Goal: Task Accomplishment & Management: Complete application form

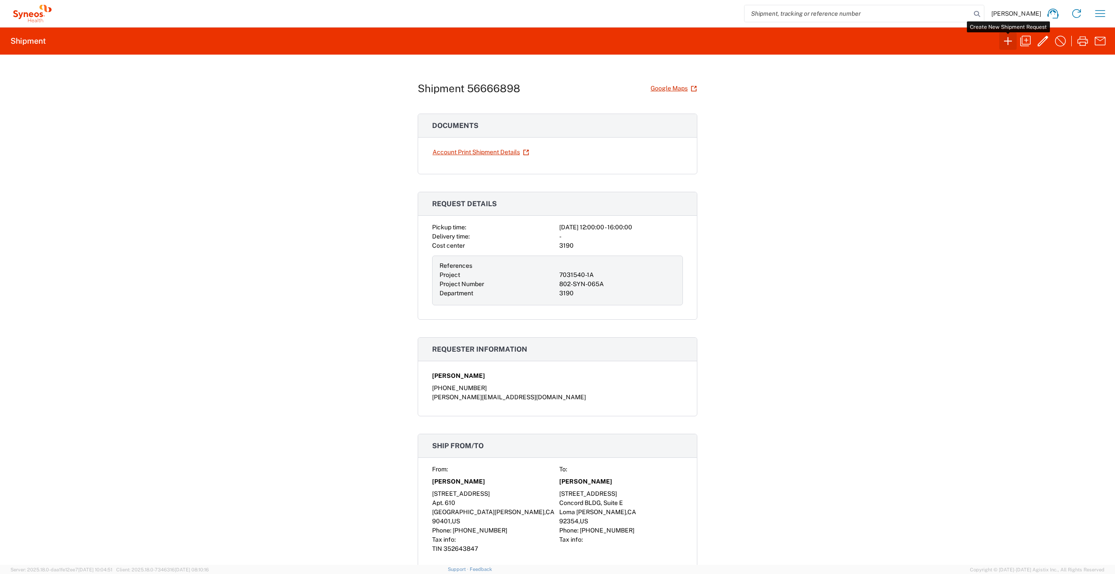
click at [555, 41] on icon "button" at bounding box center [1008, 41] width 8 height 8
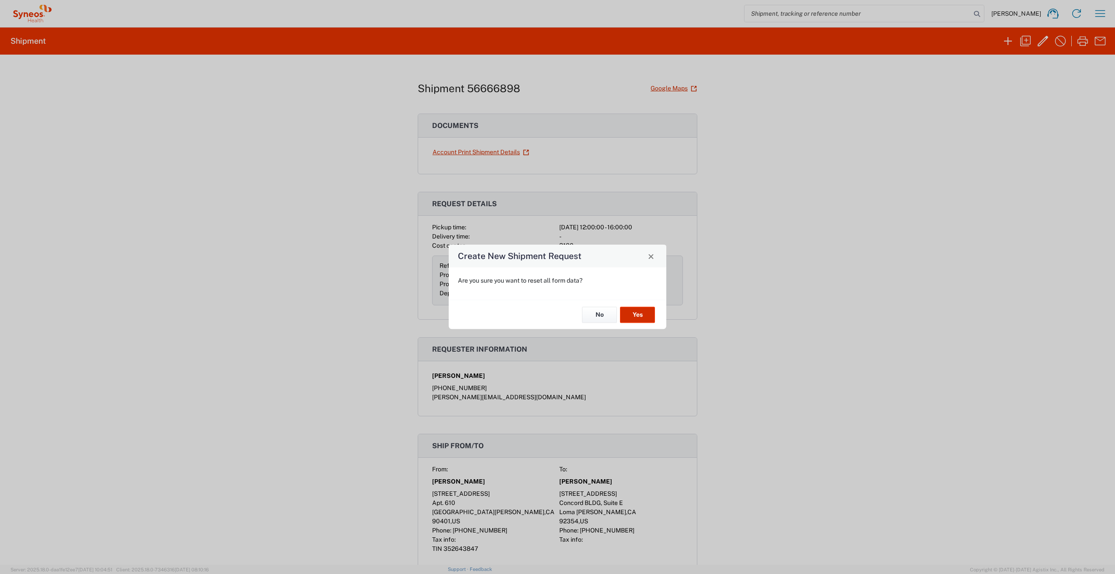
click at [555, 259] on button "Yes" at bounding box center [637, 315] width 35 height 16
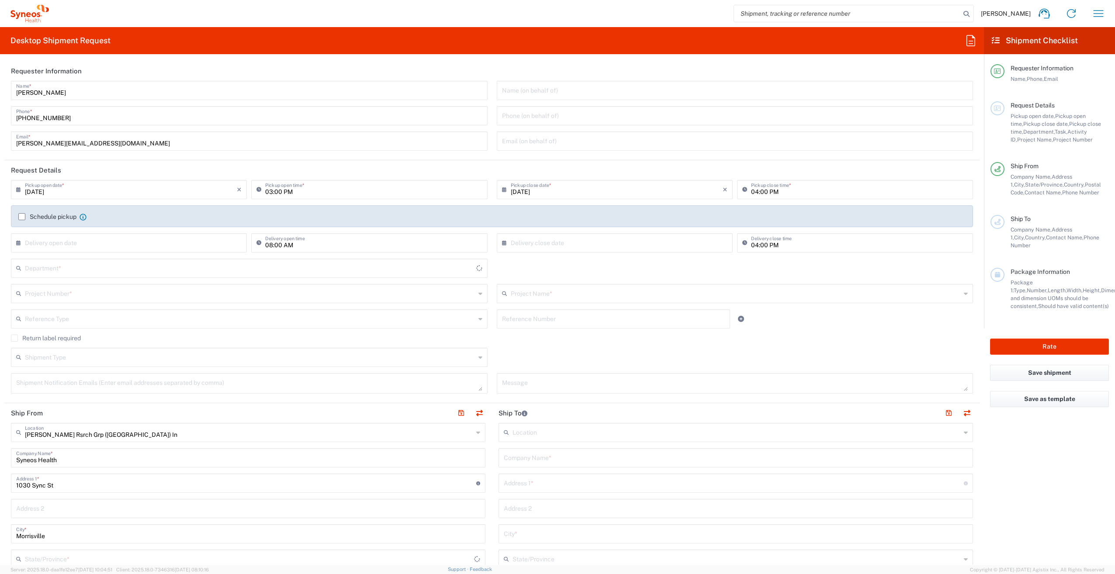
type input "[US_STATE]"
type input "[GEOGRAPHIC_DATA]"
type input "3190"
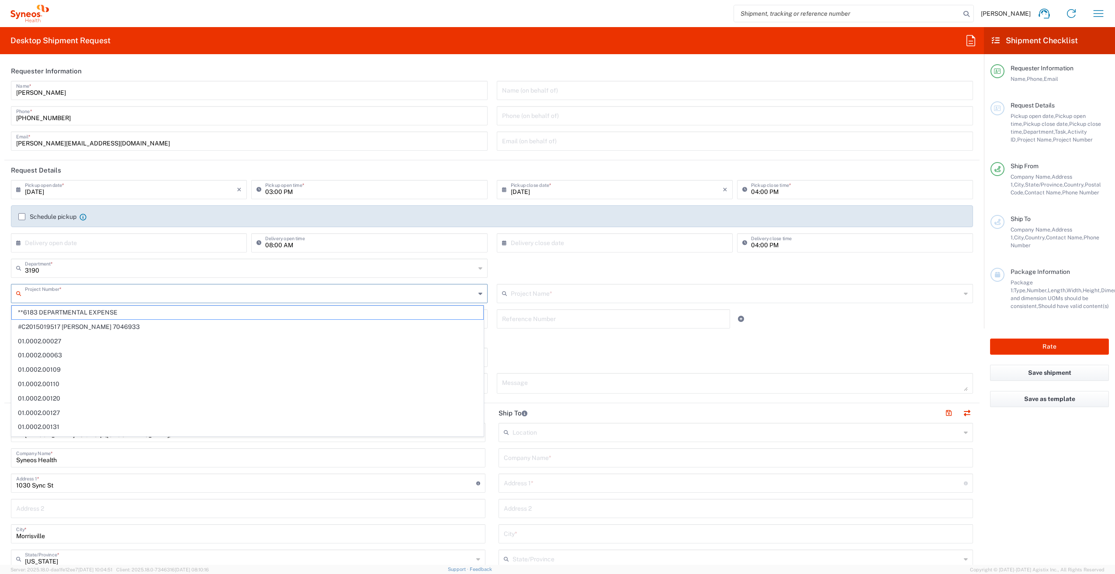
click at [144, 259] on input "text" at bounding box center [250, 292] width 451 height 15
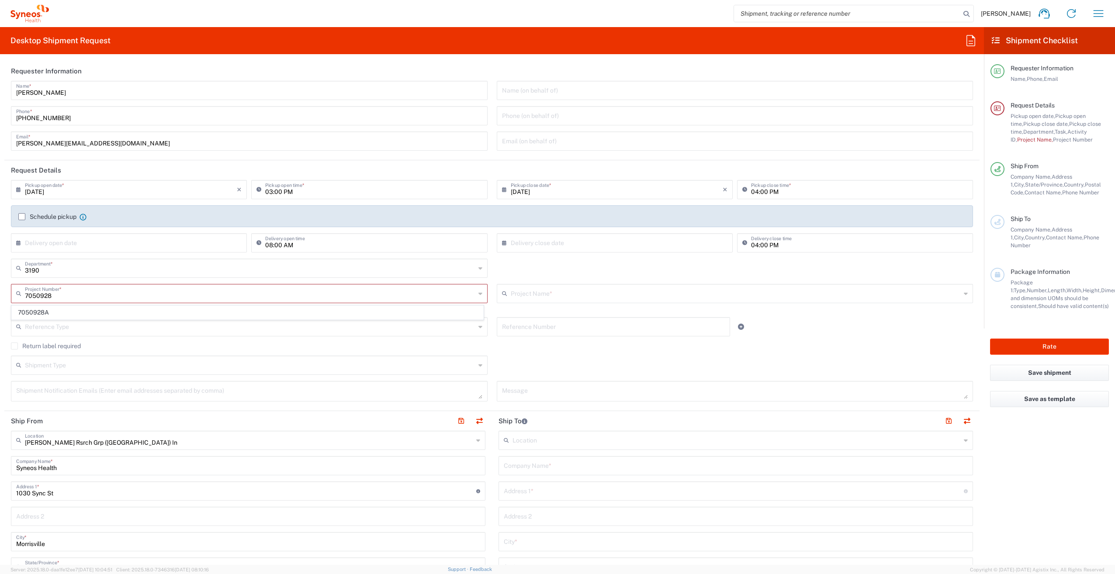
click at [135, 259] on span "7050928A" at bounding box center [248, 313] width 472 height 14
type input "7050928A"
type input "802-IMS-001A"
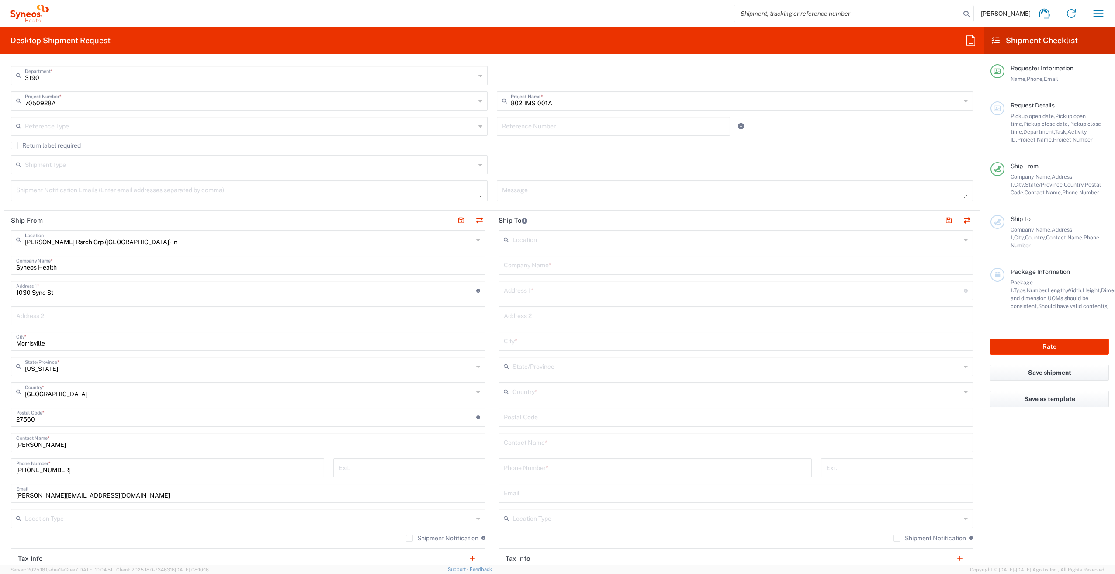
scroll to position [193, 0]
click at [99, 259] on input "Syneos Health" at bounding box center [248, 264] width 464 height 15
type input "S"
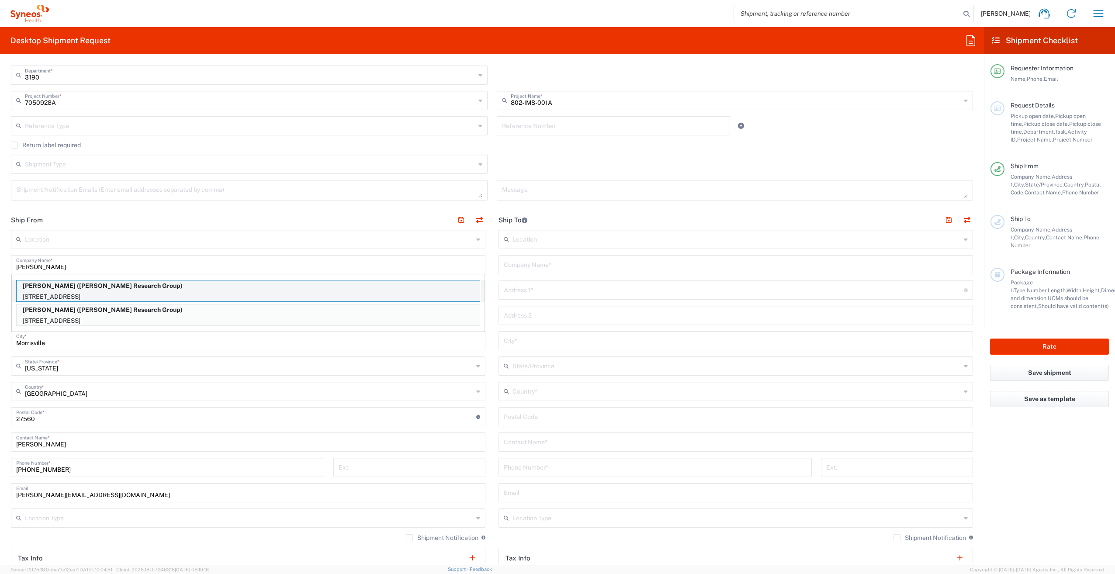
click at [268, 259] on p "[PERSON_NAME] ([PERSON_NAME] Research Group)" at bounding box center [248, 286] width 463 height 11
type input "[PERSON_NAME]"
type input "[STREET_ADDRESS]"
type input "SHAKER HEIGHTS"
type input "[US_STATE]"
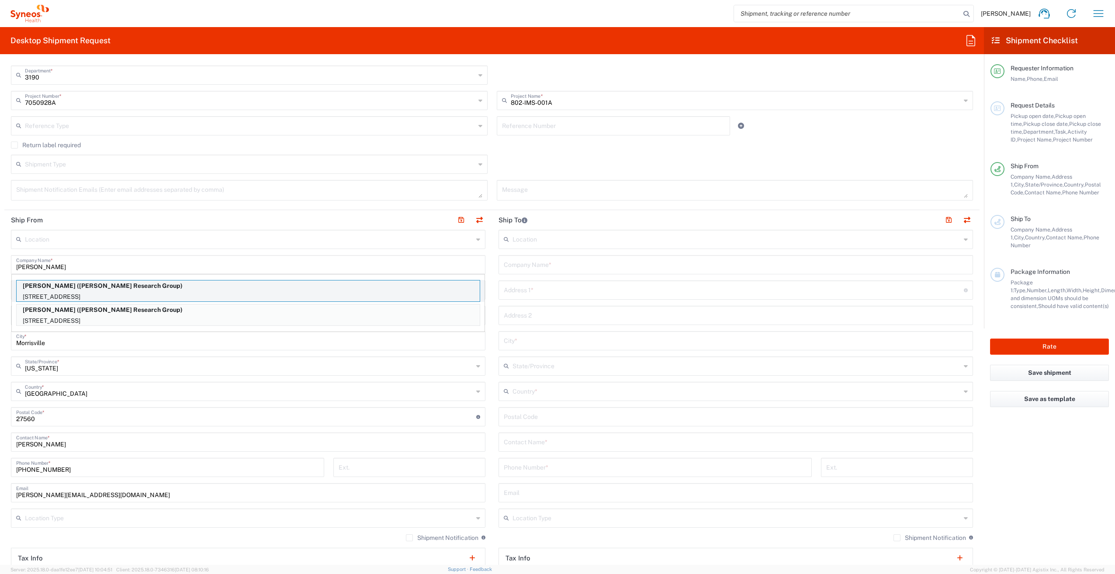
type input "44120"
type input "[PERSON_NAME] Research Group"
type input "[PHONE_NUMBER]"
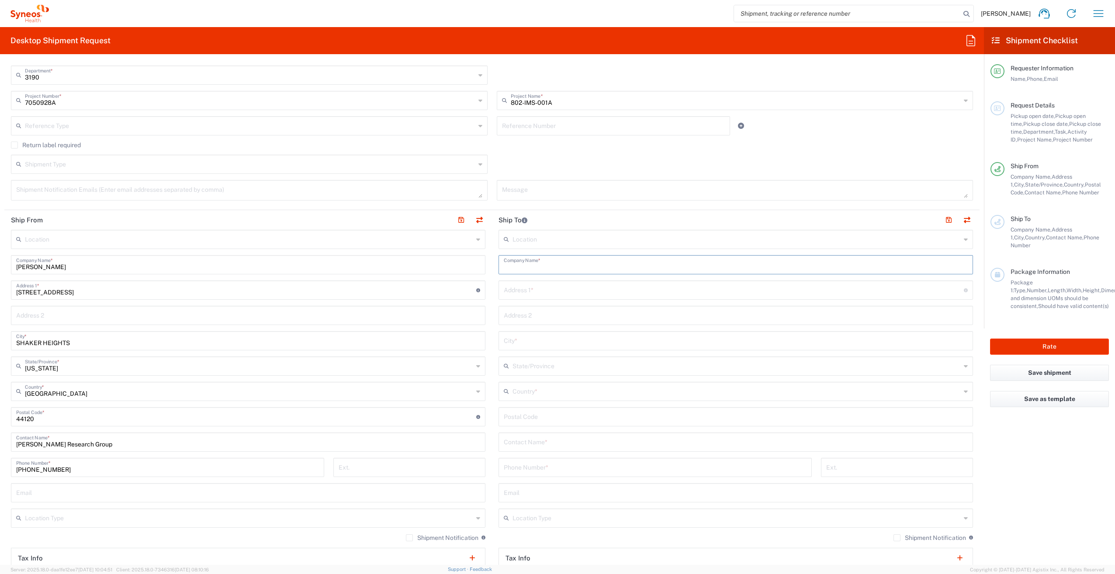
click at [549, 259] on input "text" at bounding box center [736, 264] width 464 height 15
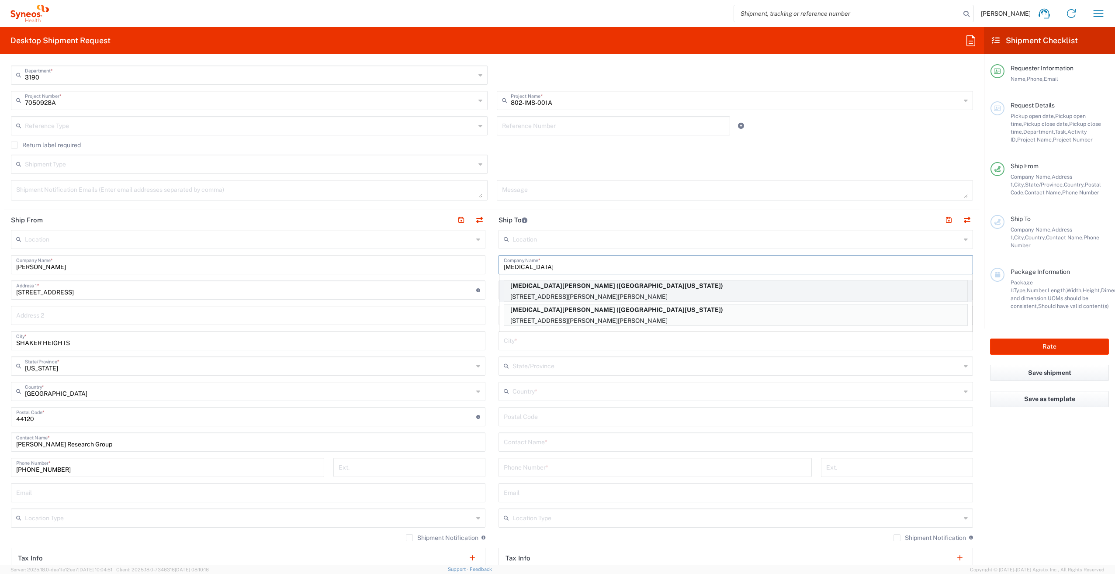
click at [555, 259] on p "[MEDICAL_DATA][PERSON_NAME] ([GEOGRAPHIC_DATA][US_STATE])" at bounding box center [735, 286] width 463 height 11
type input "[MEDICAL_DATA][PERSON_NAME]"
type input "1030 Sync St"
type input "330 [PERSON_NAME] [PERSON_NAME]"
type input "[GEOGRAPHIC_DATA]"
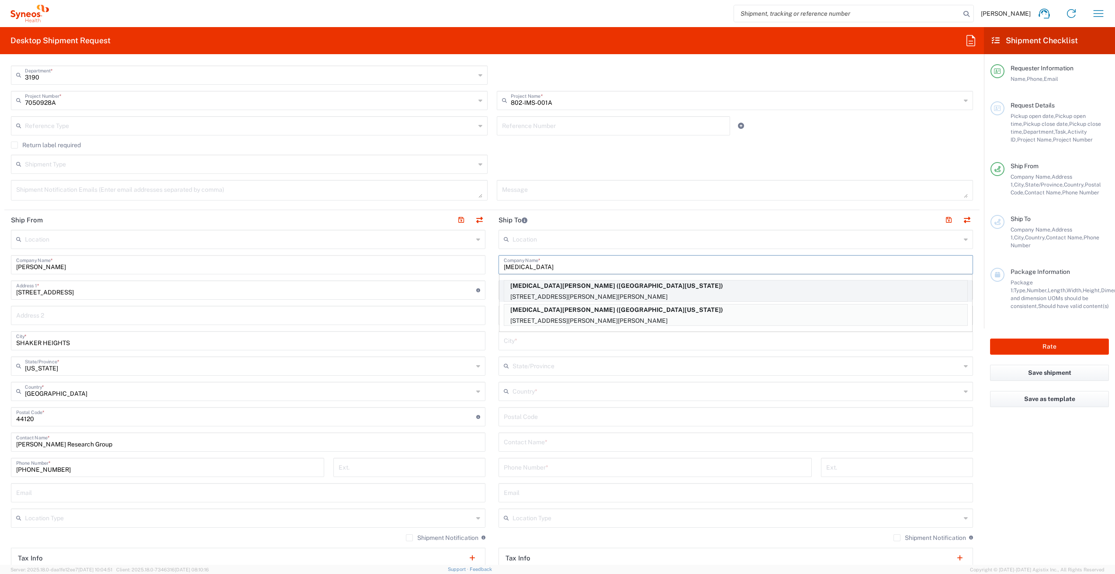
type input "[GEOGRAPHIC_DATA]"
type input "55455"
type input "[GEOGRAPHIC_DATA][US_STATE]"
type input "6126256150"
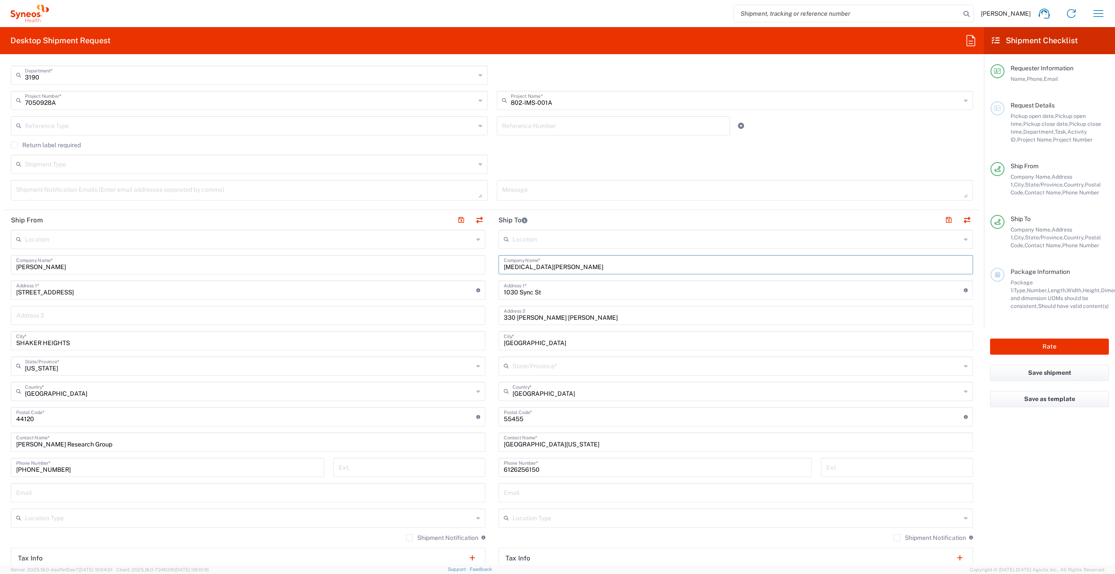
type input "[US_STATE]"
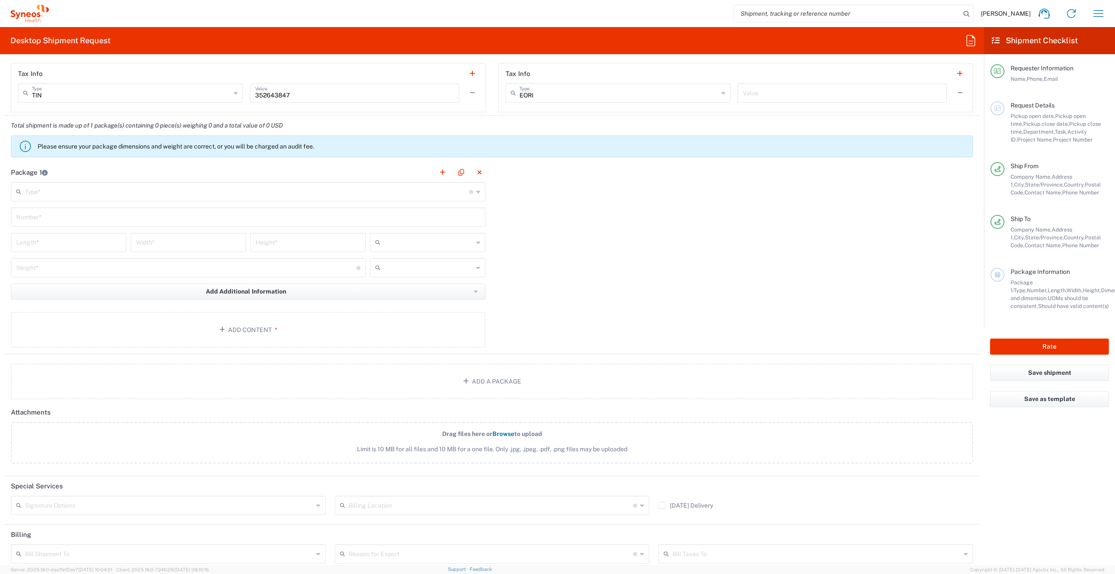
scroll to position [678, 0]
click at [333, 194] on input "text" at bounding box center [247, 190] width 444 height 15
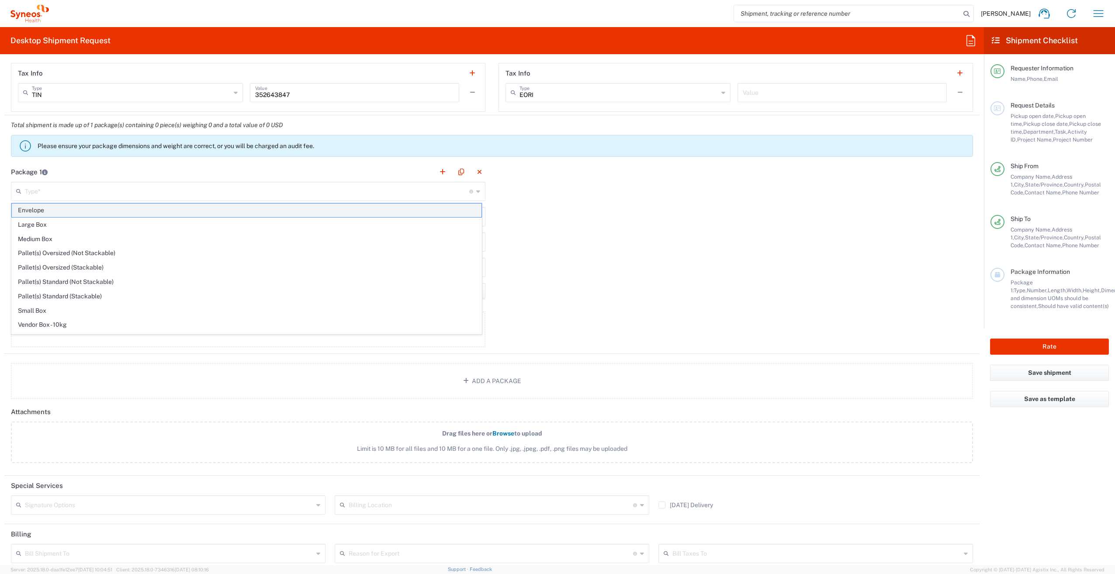
click at [331, 213] on span "Envelope" at bounding box center [247, 211] width 470 height 14
type input "Envelope"
type input "1"
type input "9.5"
type input "12.5"
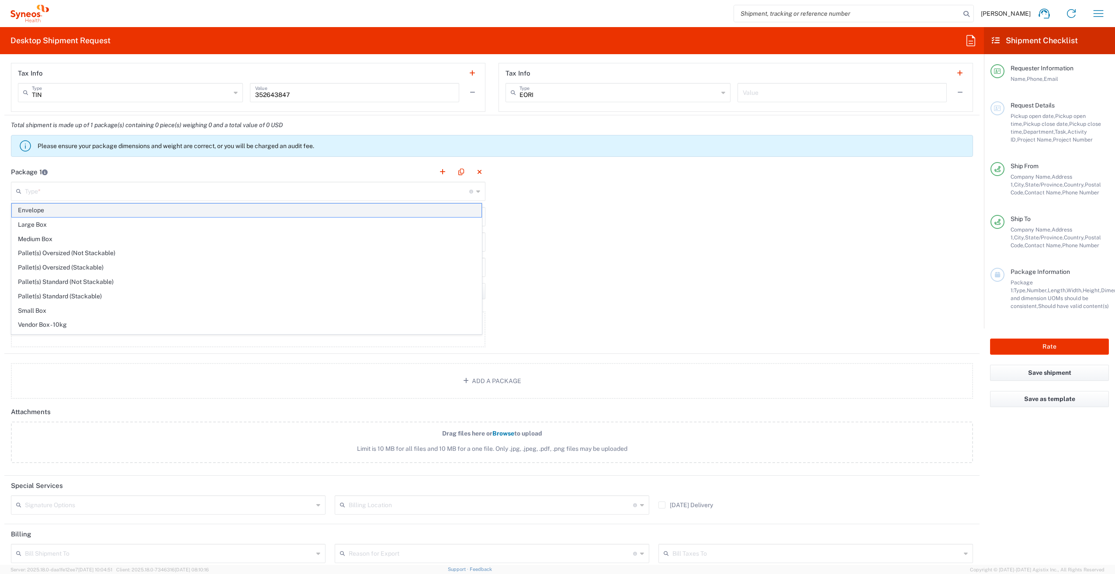
type input "0.25"
type input "in"
type input "0.45"
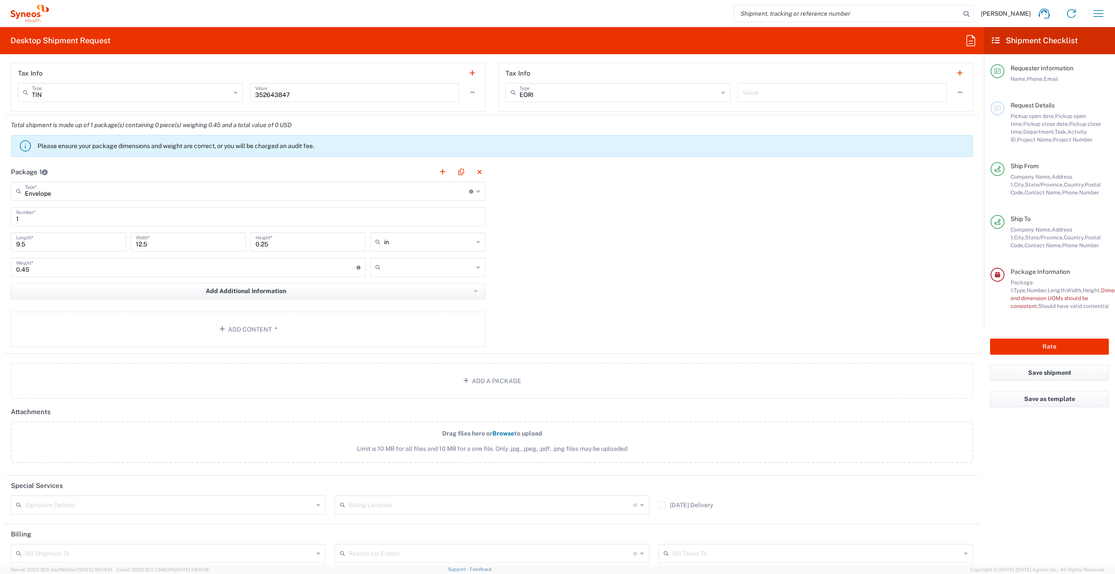
click at [425, 259] on input "text" at bounding box center [428, 267] width 89 height 14
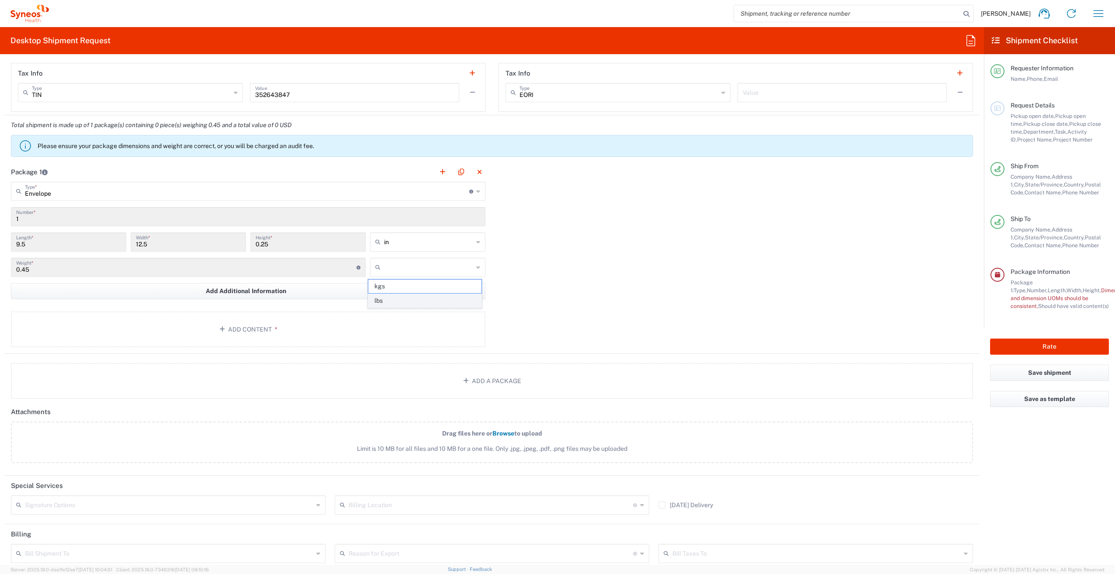
click at [426, 259] on span "lbs" at bounding box center [424, 301] width 113 height 14
type input "lbs"
click at [355, 259] on button "Add Content *" at bounding box center [248, 330] width 475 height 36
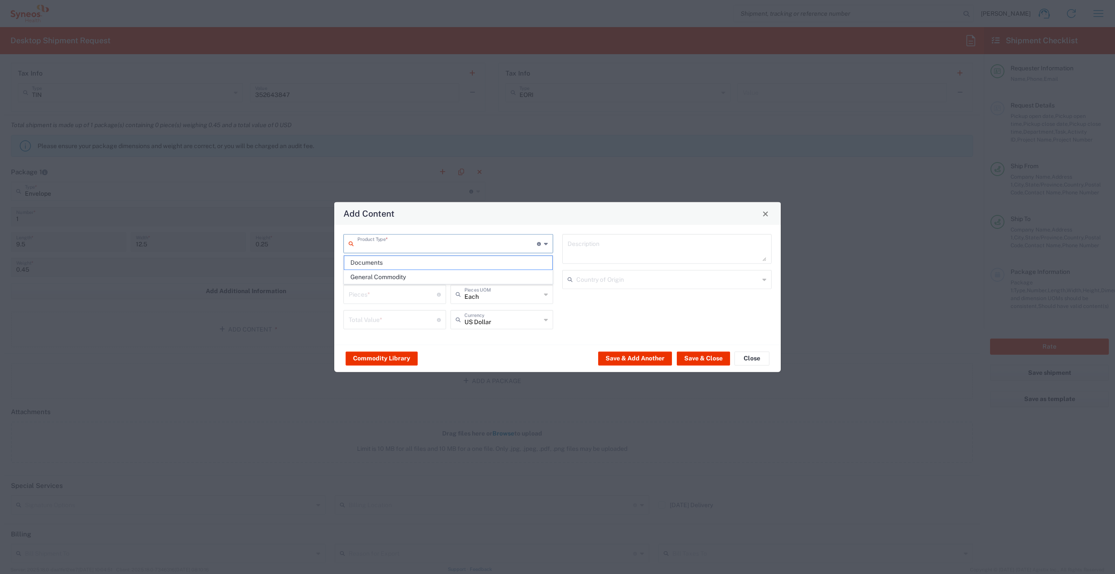
click at [388, 244] on input "text" at bounding box center [447, 243] width 180 height 15
click at [392, 257] on span "Documents" at bounding box center [448, 263] width 208 height 14
type input "Documents"
type input "1"
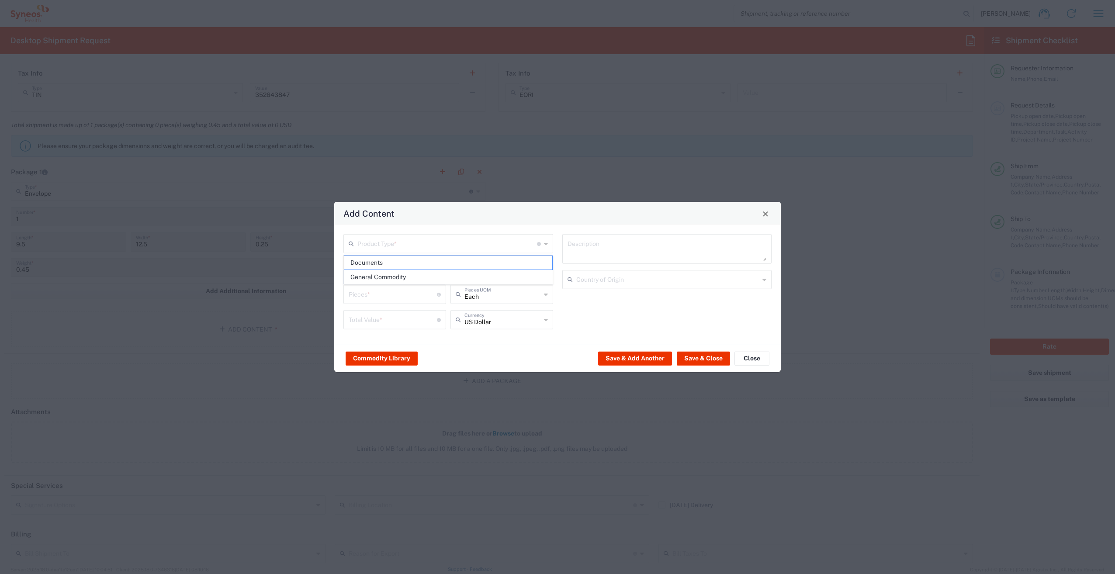
type input "1"
type textarea "Documents"
click at [555, 259] on div "Commodity Library Save & Add Another Save & Close Close" at bounding box center [557, 359] width 447 height 28
click at [555, 259] on button "Save & Close" at bounding box center [703, 358] width 53 height 14
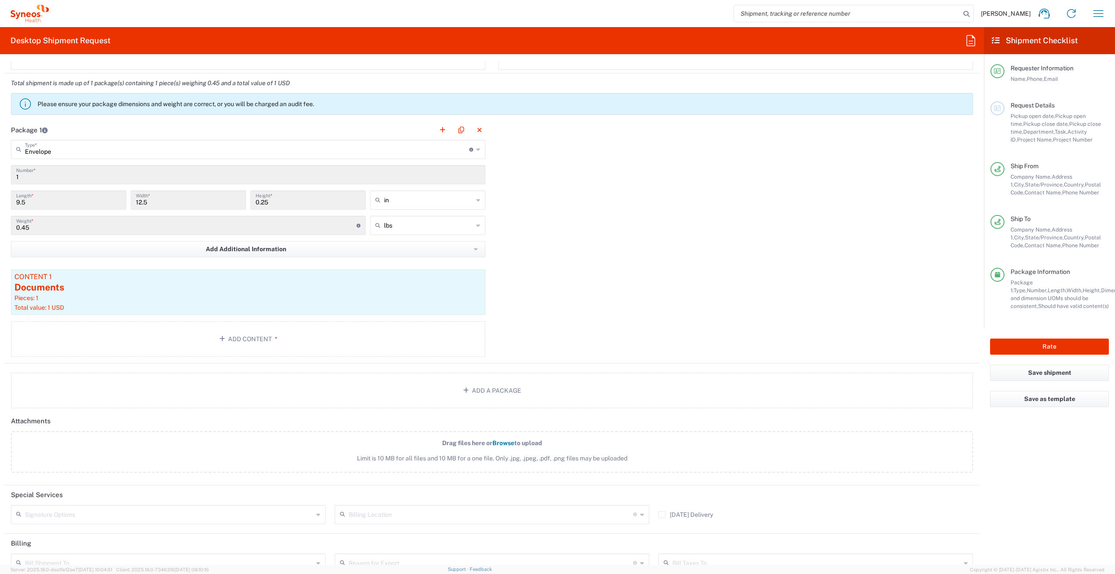
scroll to position [735, 0]
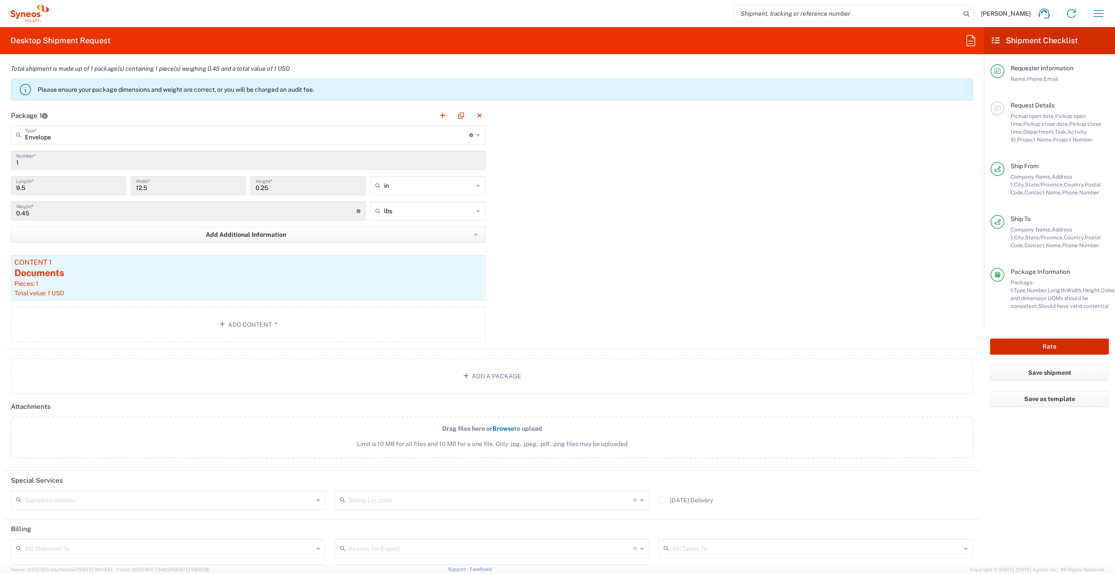
click at [555, 259] on button "Rate" at bounding box center [1049, 347] width 119 height 16
type input "7050928A"
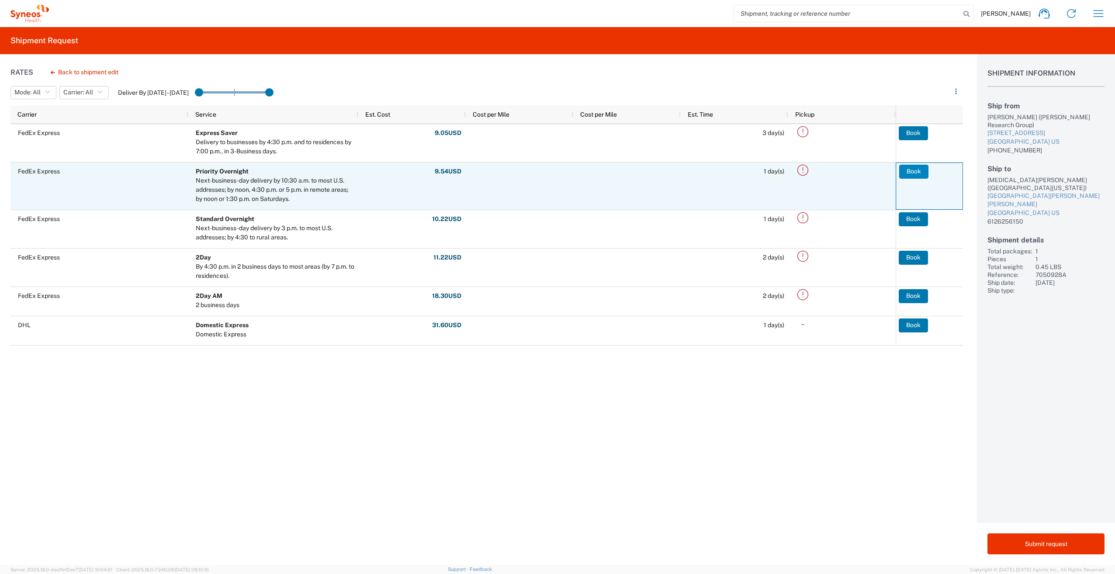
click at [555, 172] on button "Book" at bounding box center [913, 172] width 29 height 14
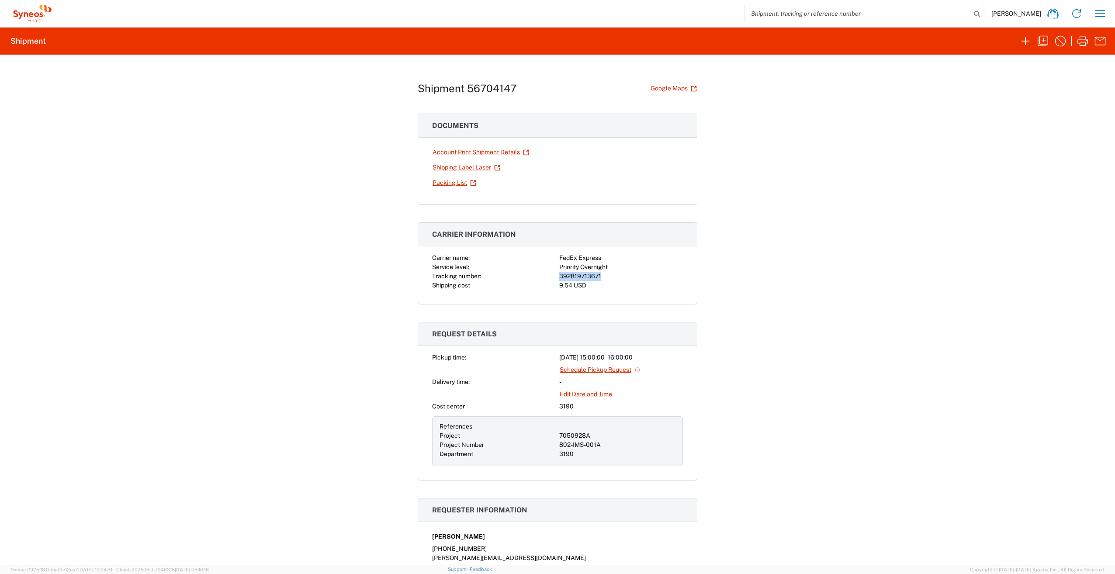
drag, startPoint x: 555, startPoint y: 276, endPoint x: 598, endPoint y: 273, distance: 43.0
click at [555, 259] on div "Carrier name: FedEx Express Service level: Priority Overnight Tracking number: …" at bounding box center [557, 271] width 251 height 37
copy div "392819713671"
click at [555, 259] on div "Shipment 56704147 Google Maps Documents Account Print Shipment Details Shipping…" at bounding box center [557, 310] width 1115 height 510
click at [555, 39] on icon "button" at bounding box center [1083, 41] width 10 height 10
